Goal: Task Accomplishment & Management: Manage account settings

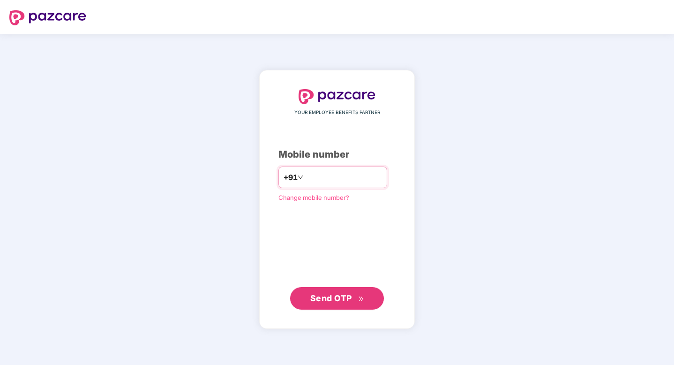
type input "**********"
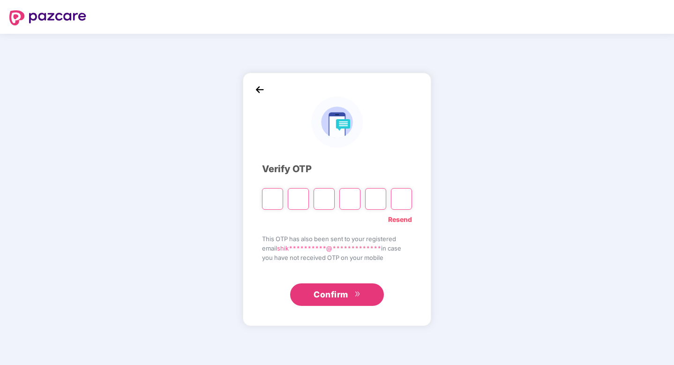
paste input "*"
type input "*"
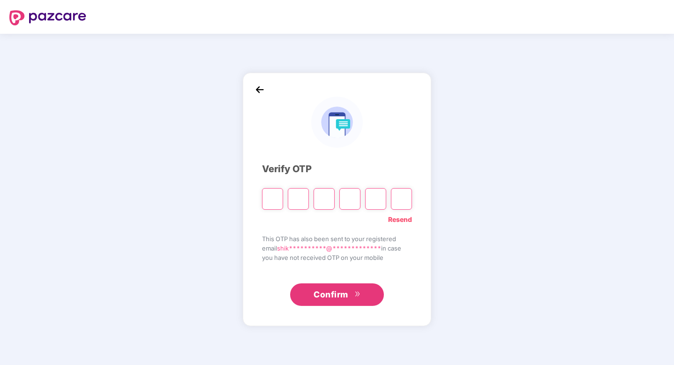
type input "*"
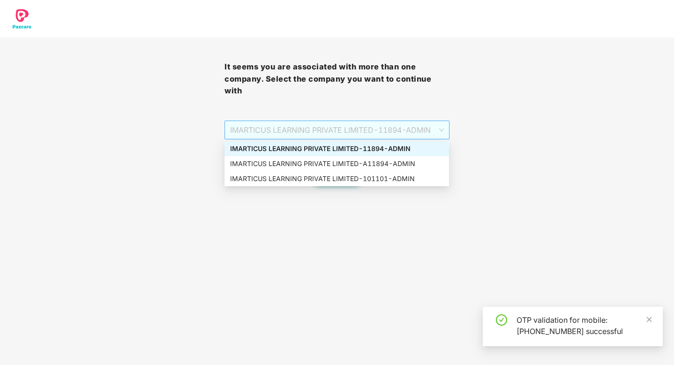
click at [326, 124] on span "IMARTICUS LEARNING PRIVATE LIMITED - 11894 - ADMIN" at bounding box center [336, 130] width 213 height 18
click at [331, 179] on div "IMARTICUS LEARNING PRIVATE LIMITED - 101101 - ADMIN" at bounding box center [336, 178] width 213 height 10
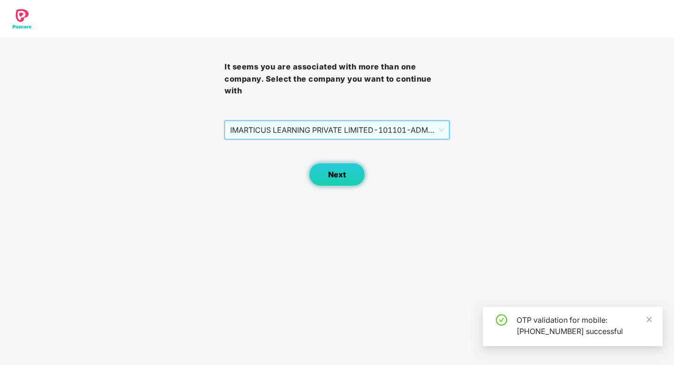
click at [340, 178] on span "Next" at bounding box center [337, 174] width 18 height 9
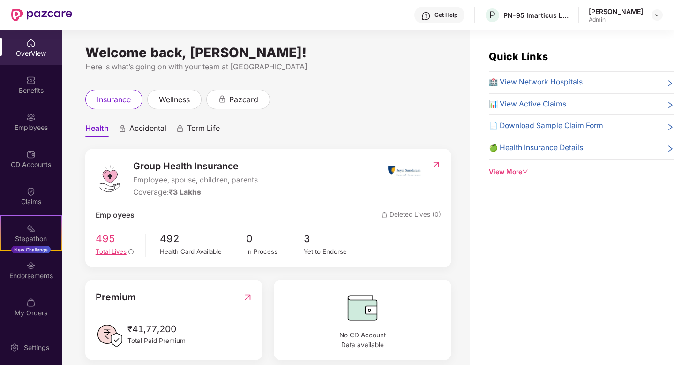
click at [108, 247] on div "Total Lives" at bounding box center [117, 252] width 43 height 10
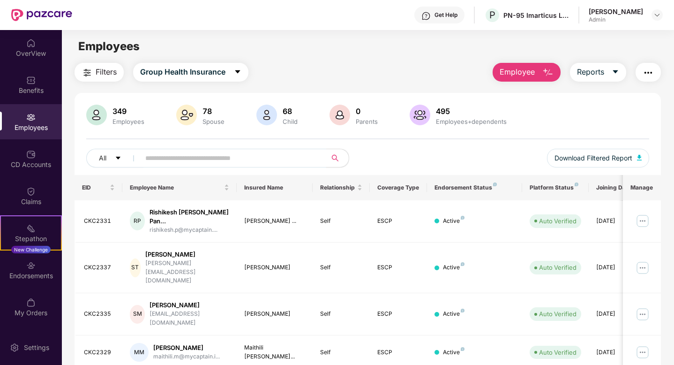
click at [189, 159] on input "text" at bounding box center [229, 158] width 168 height 14
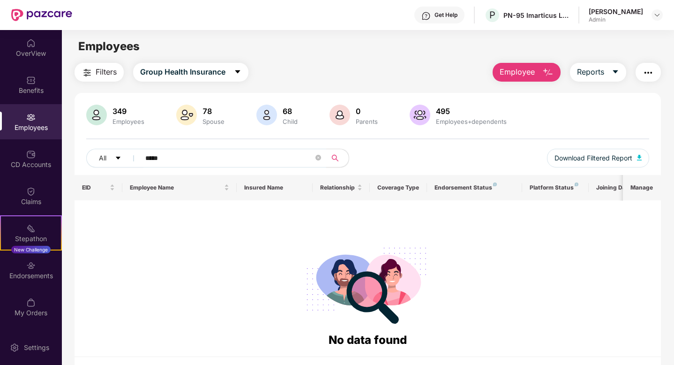
type input "*****"
click at [653, 20] on div at bounding box center [657, 14] width 11 height 11
click at [658, 17] on img at bounding box center [657, 15] width 8 height 8
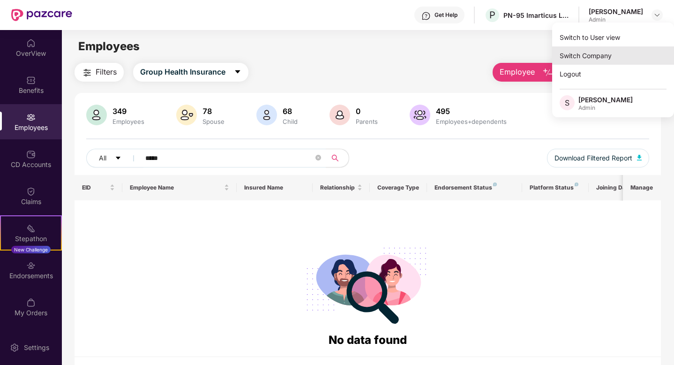
click at [608, 53] on div "Switch Company" at bounding box center [613, 55] width 122 height 18
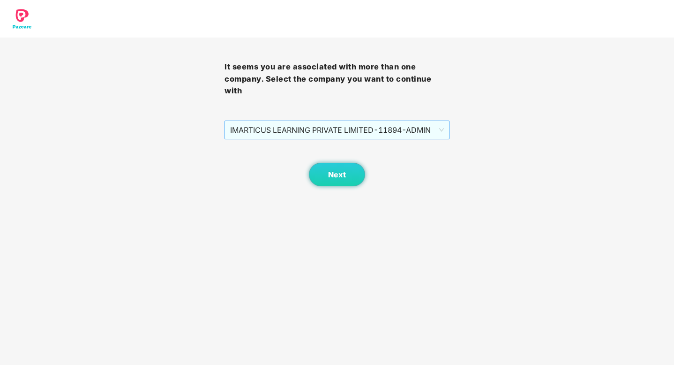
click at [332, 130] on span "IMARTICUS LEARNING PRIVATE LIMITED - 11894 - ADMIN" at bounding box center [336, 130] width 213 height 18
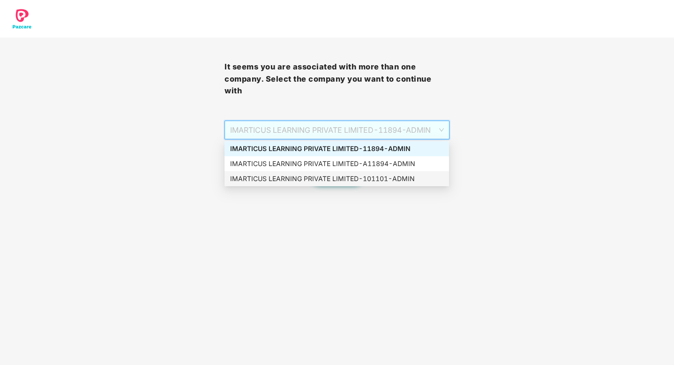
click at [318, 178] on div "IMARTICUS LEARNING PRIVATE LIMITED - 101101 - ADMIN" at bounding box center [336, 178] width 213 height 10
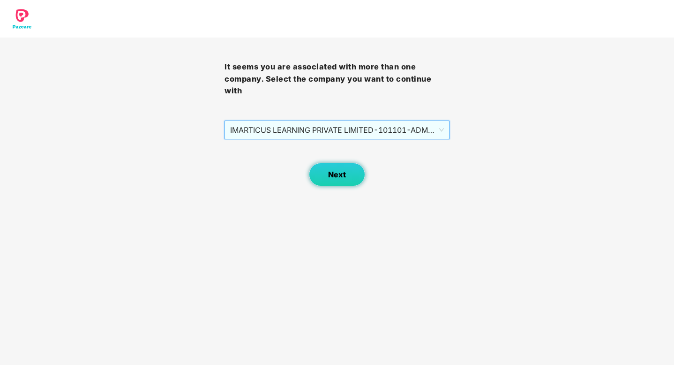
click at [330, 173] on span "Next" at bounding box center [337, 174] width 18 height 9
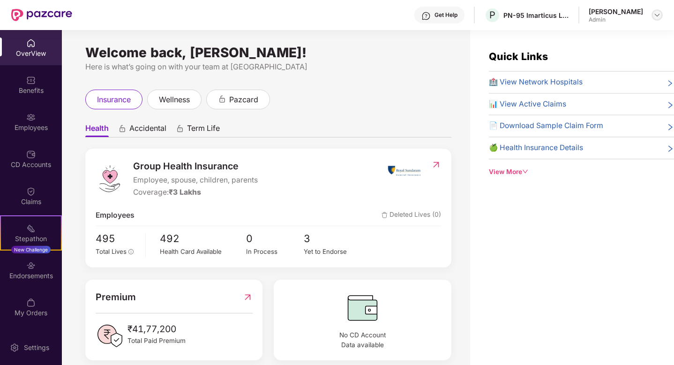
click at [658, 14] on img at bounding box center [657, 15] width 8 height 8
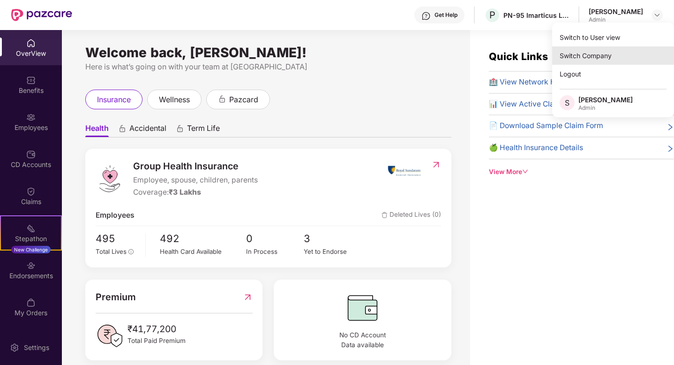
click at [602, 51] on div "Switch Company" at bounding box center [613, 55] width 122 height 18
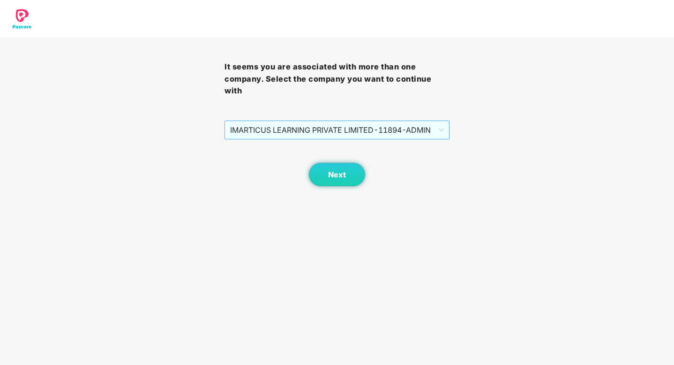
click at [417, 132] on span "IMARTICUS LEARNING PRIVATE LIMITED - 11894 - ADMIN" at bounding box center [336, 130] width 213 height 18
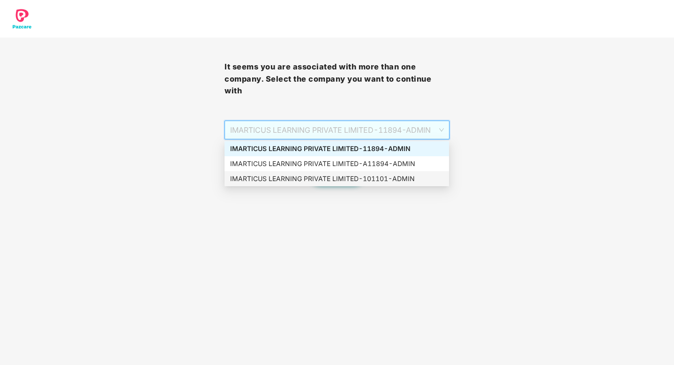
click at [394, 172] on div "IMARTICUS LEARNING PRIVATE LIMITED - 101101 - ADMIN" at bounding box center [337, 178] width 225 height 15
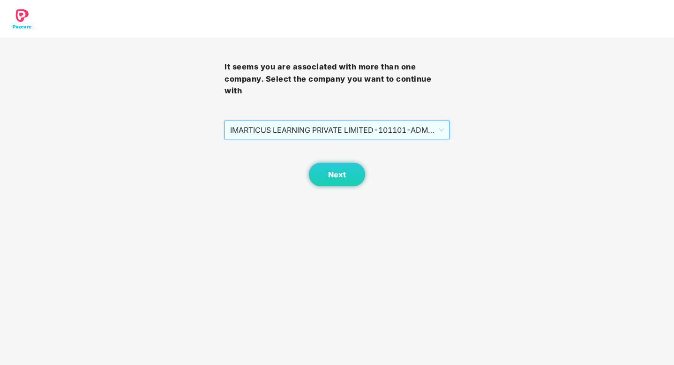
click at [396, 131] on span "IMARTICUS LEARNING PRIVATE LIMITED - 101101 - ADMIN" at bounding box center [336, 130] width 213 height 18
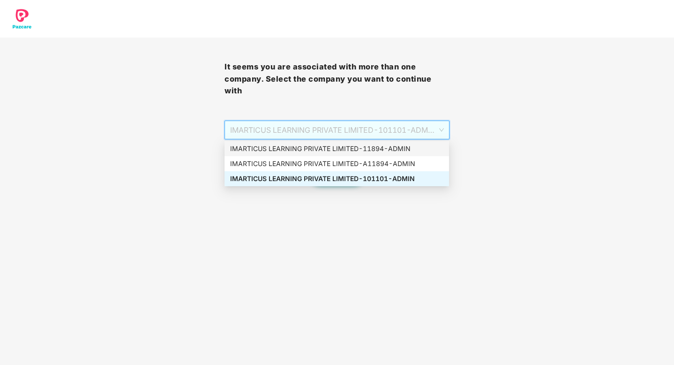
click at [391, 148] on div "IMARTICUS LEARNING PRIVATE LIMITED - 11894 - ADMIN" at bounding box center [336, 148] width 213 height 10
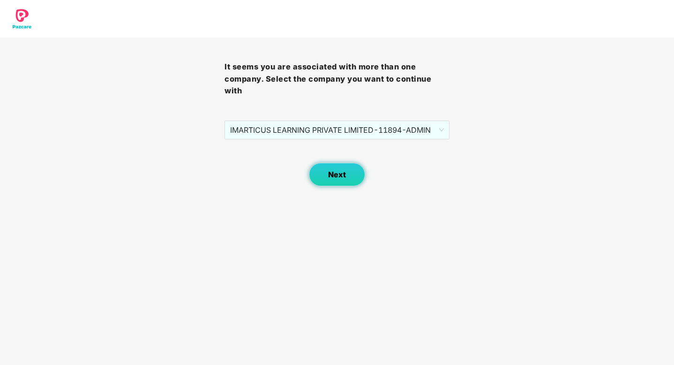
click at [348, 182] on button "Next" at bounding box center [337, 174] width 56 height 23
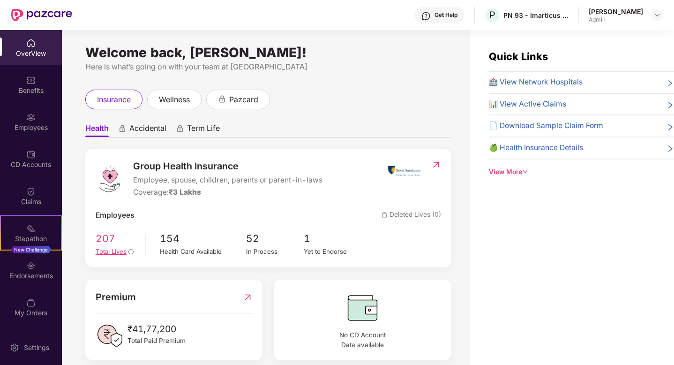
click at [109, 255] on span "Total Lives" at bounding box center [111, 252] width 31 height 8
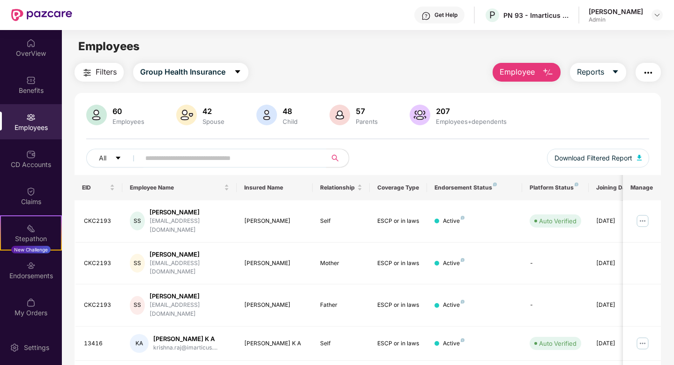
click at [194, 166] on span at bounding box center [230, 158] width 192 height 19
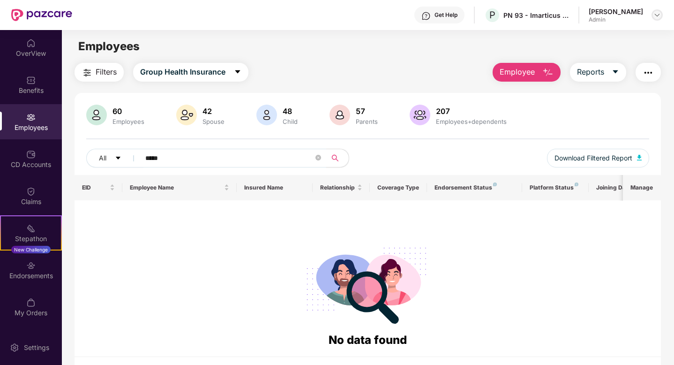
type input "*****"
click at [661, 19] on div at bounding box center [657, 14] width 11 height 11
